Goal: Transaction & Acquisition: Book appointment/travel/reservation

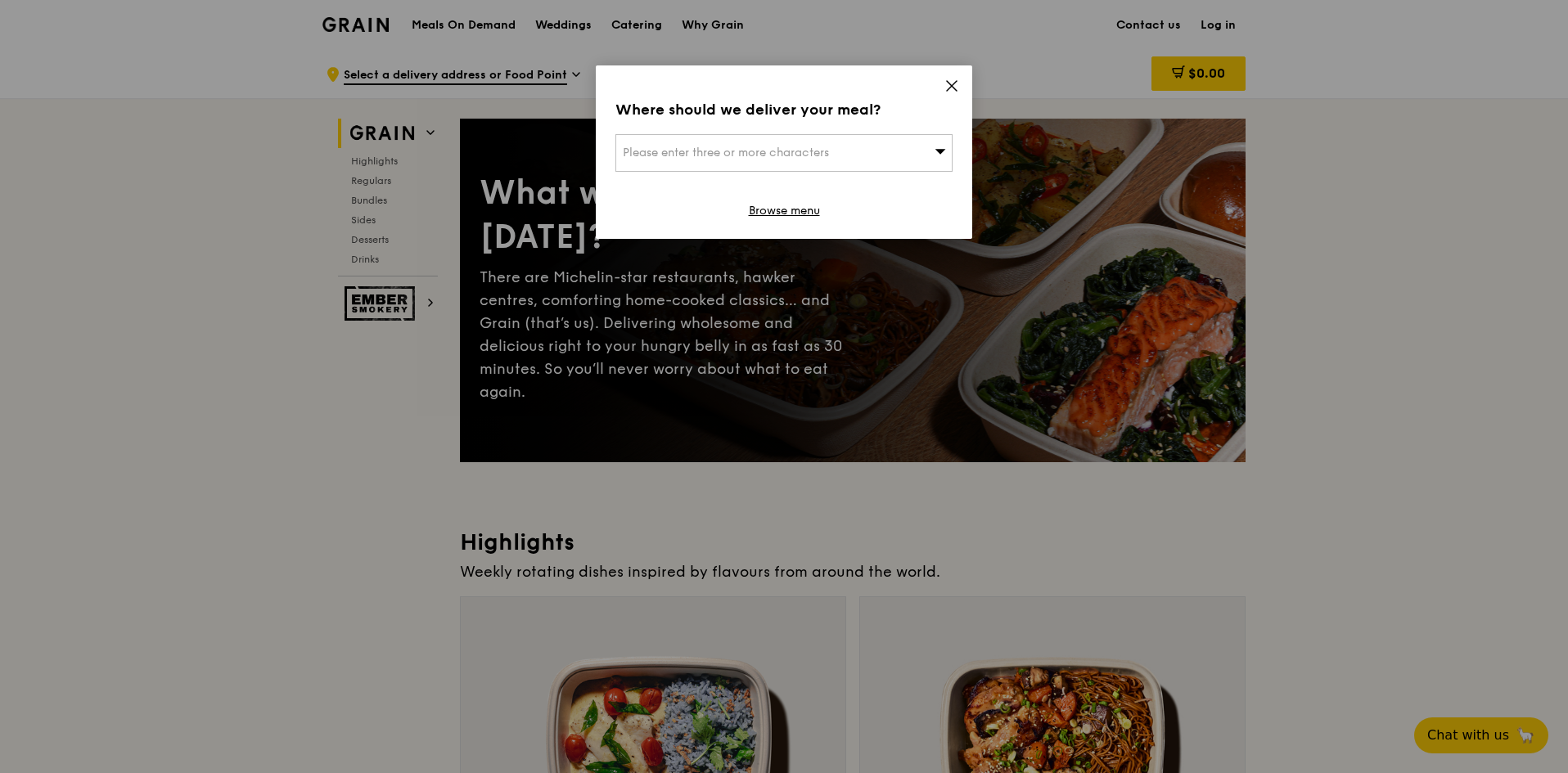
click at [962, 94] on div "Where should we deliver your meal? Please enter three or more characters Browse…" at bounding box center [784, 152] width 376 height 173
click at [944, 84] on icon at bounding box center [952, 86] width 15 height 15
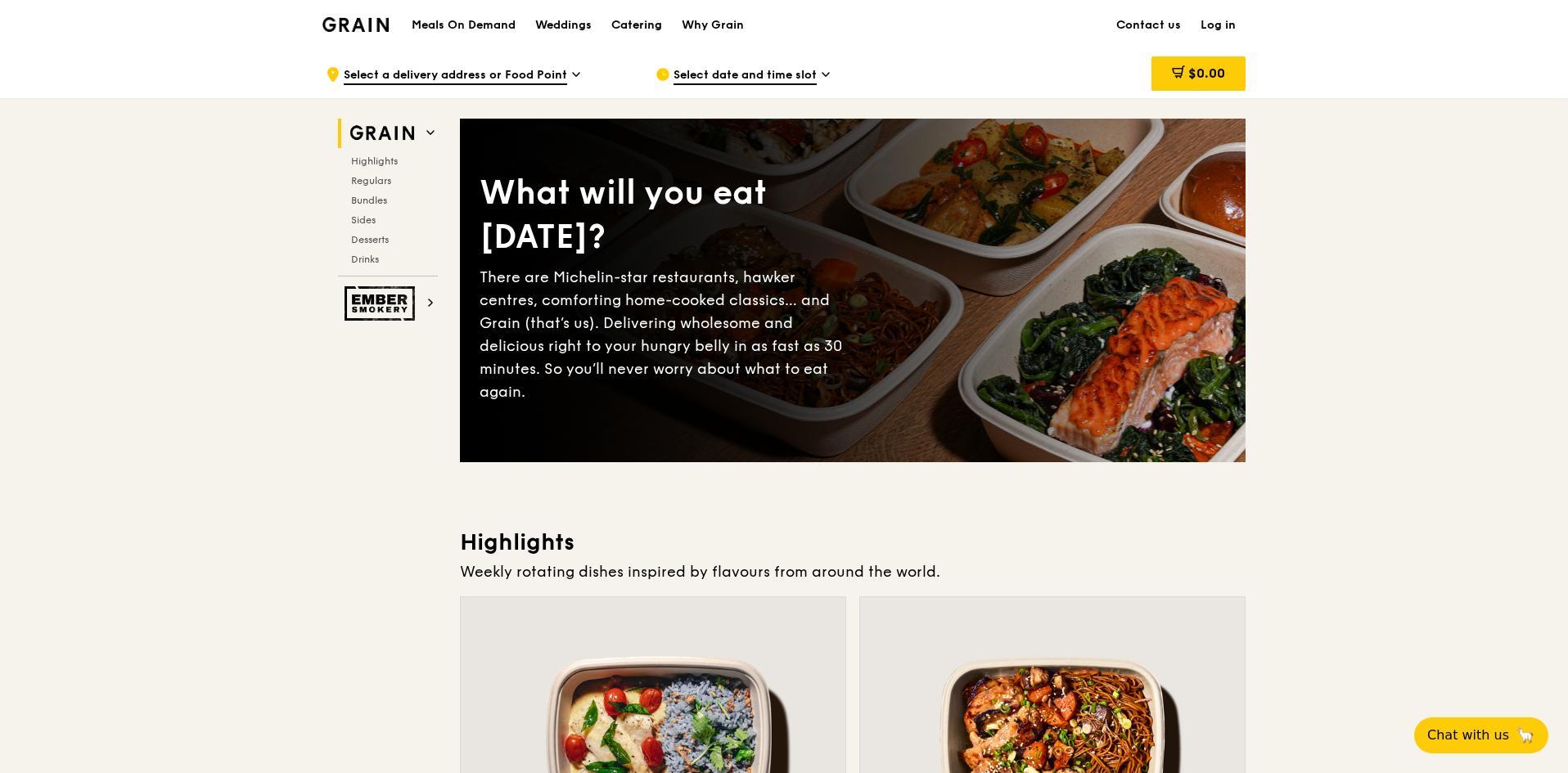
click at [625, 26] on div "Catering" at bounding box center [636, 25] width 51 height 49
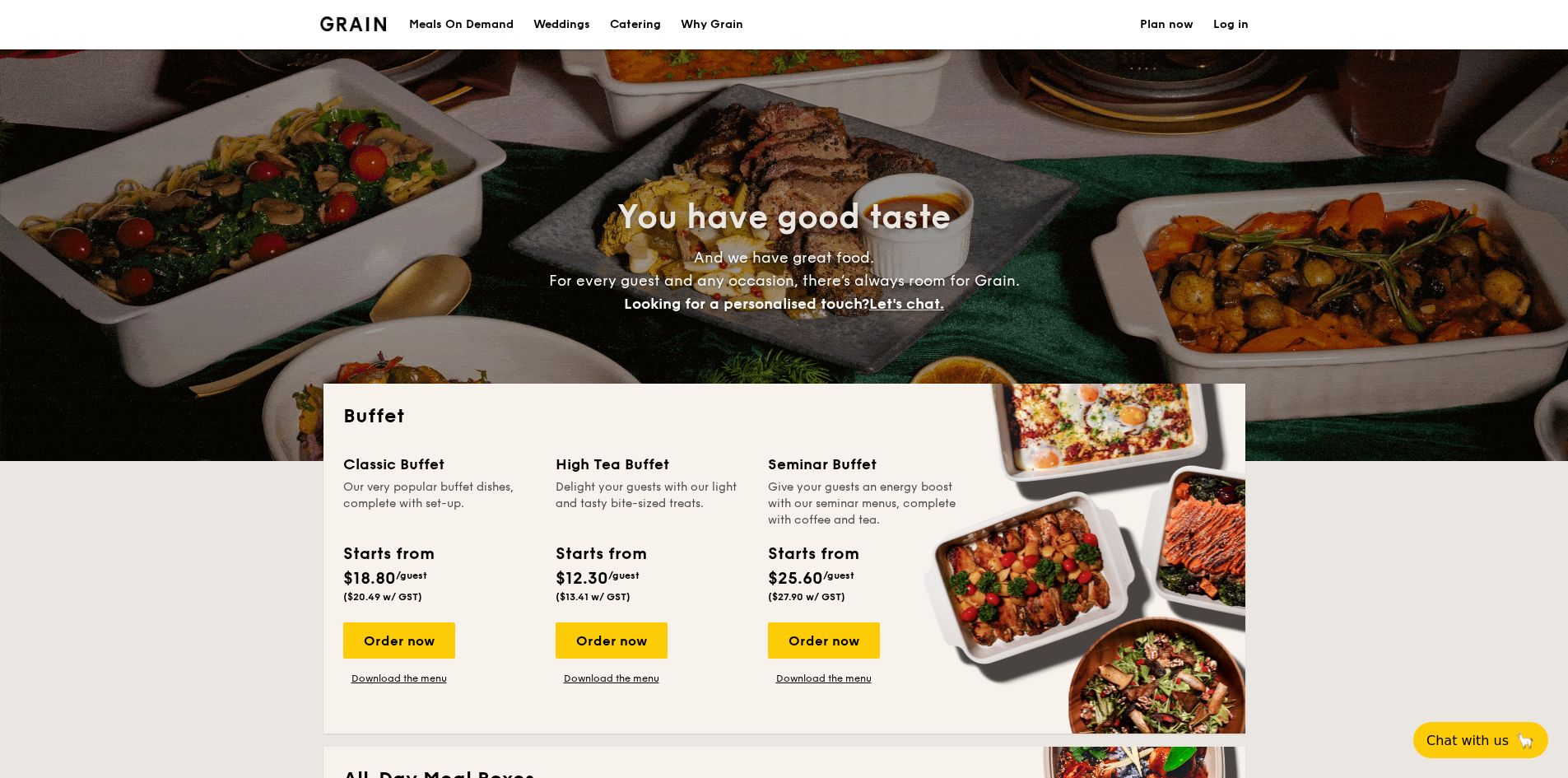
select select
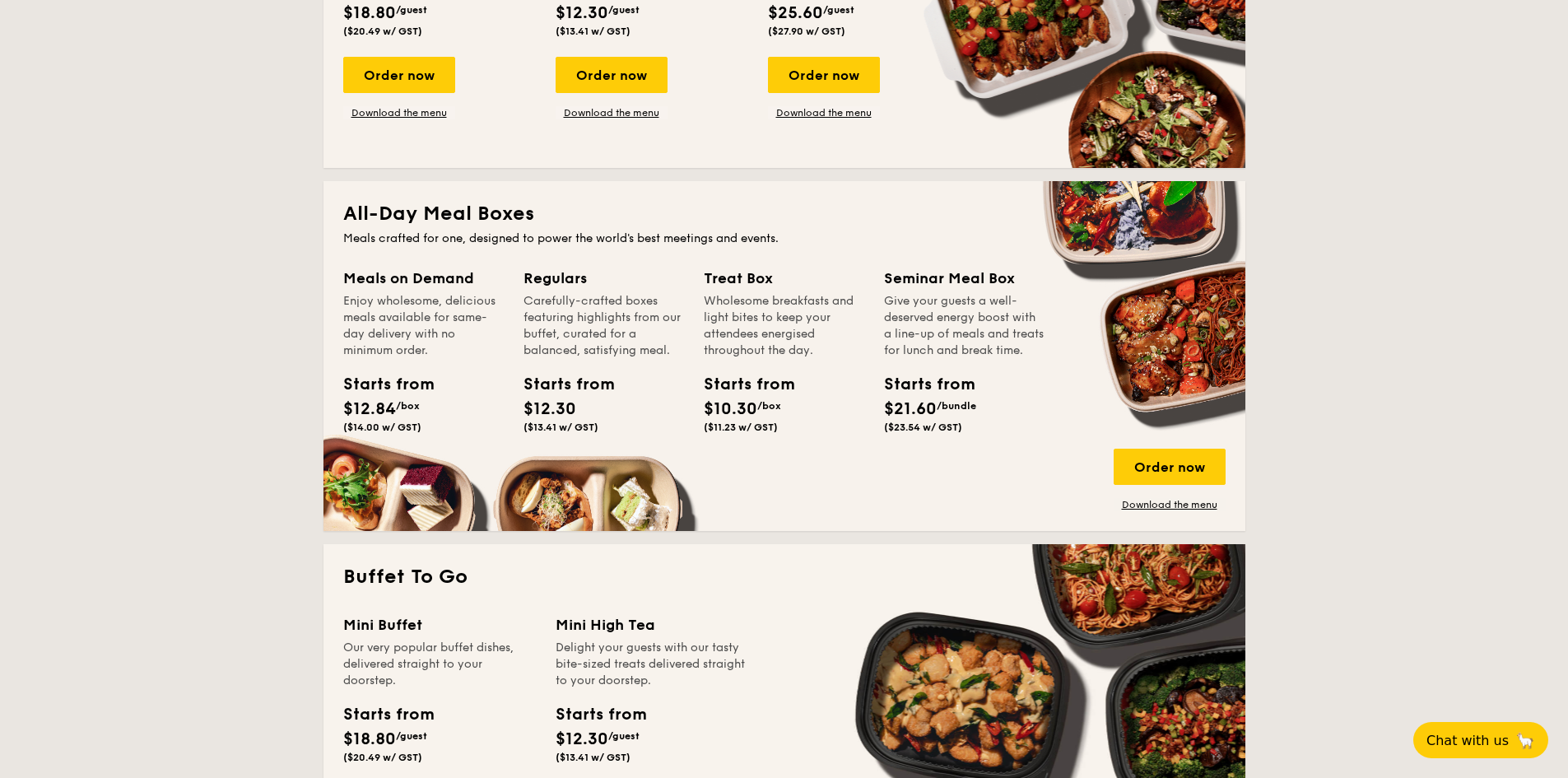
scroll to position [741, 0]
